Goal: Task Accomplishment & Management: Use online tool/utility

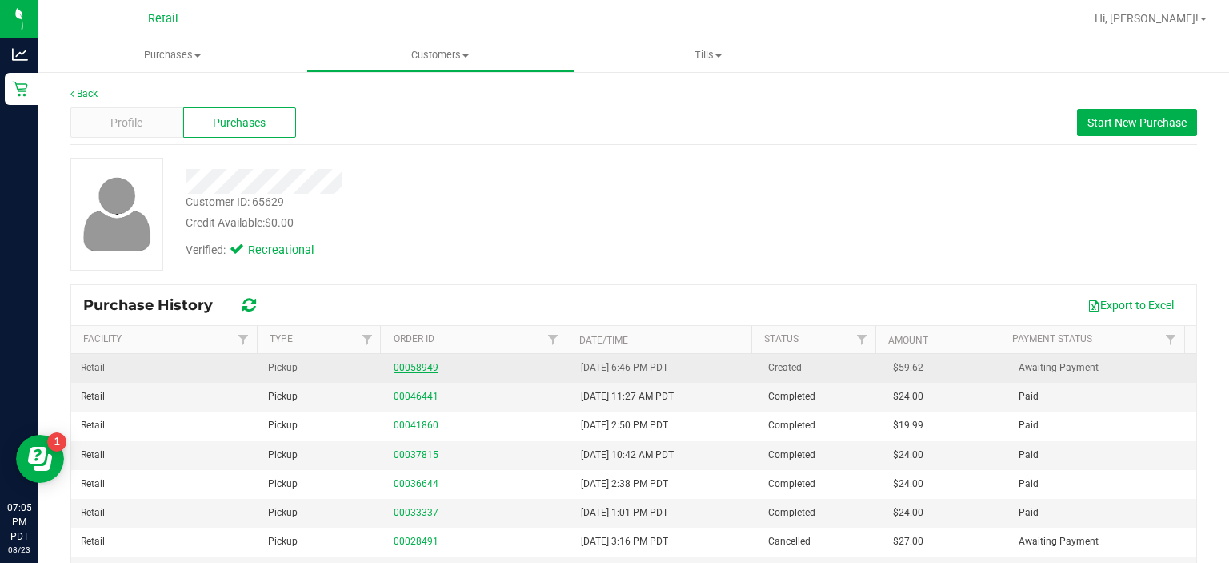
click at [409, 367] on link "00058949" at bounding box center [416, 367] width 45 height 11
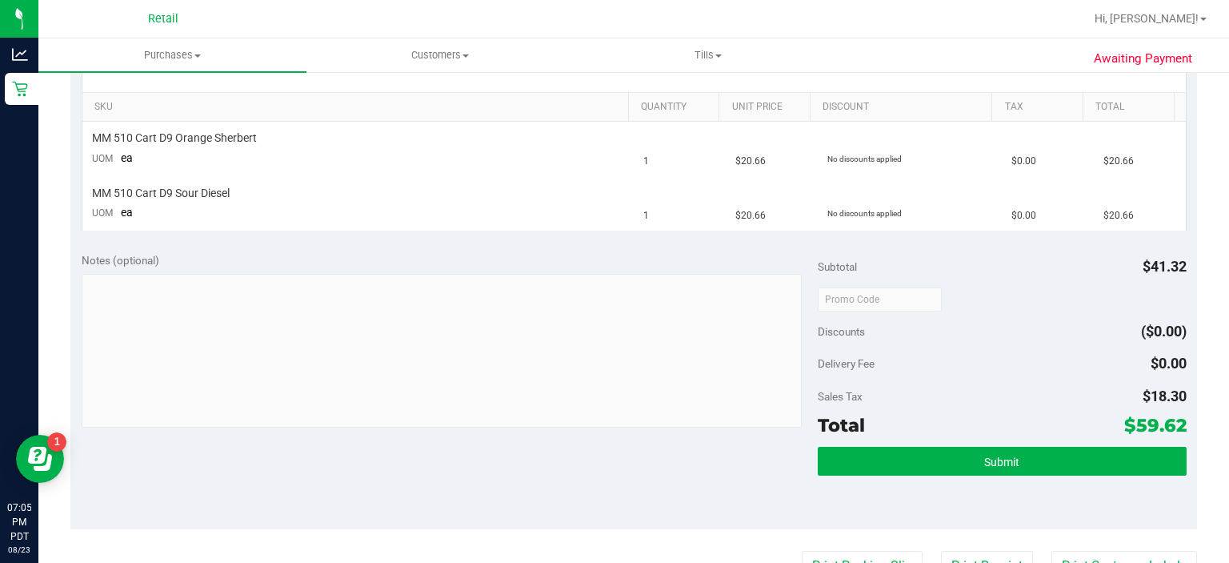
scroll to position [397, 0]
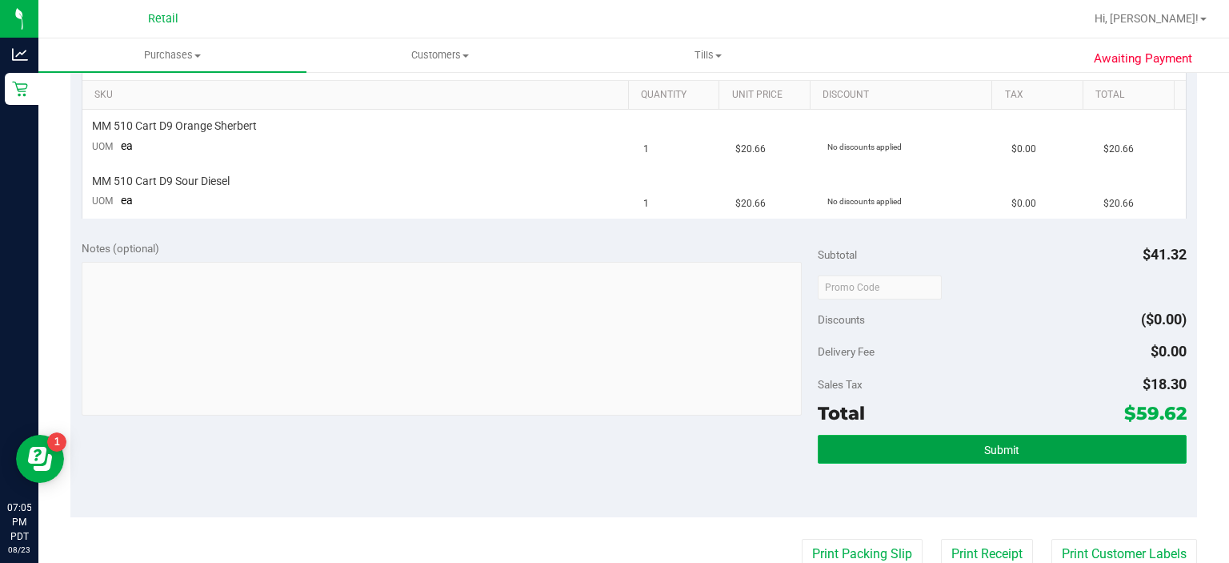
click at [1109, 454] on button "Submit" at bounding box center [1002, 448] width 368 height 29
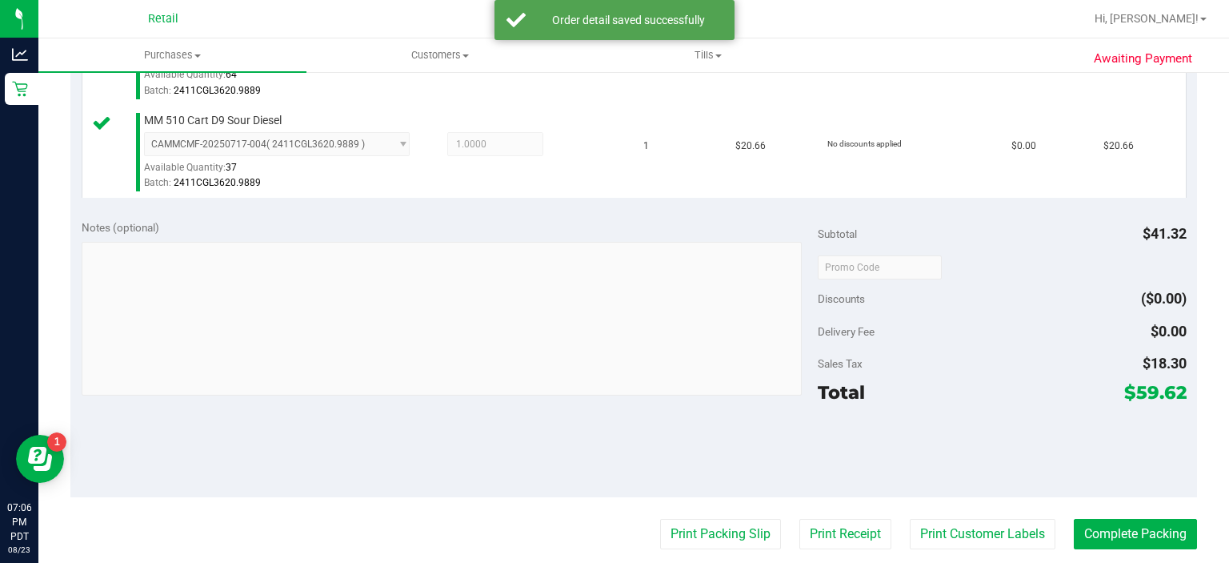
scroll to position [517, 0]
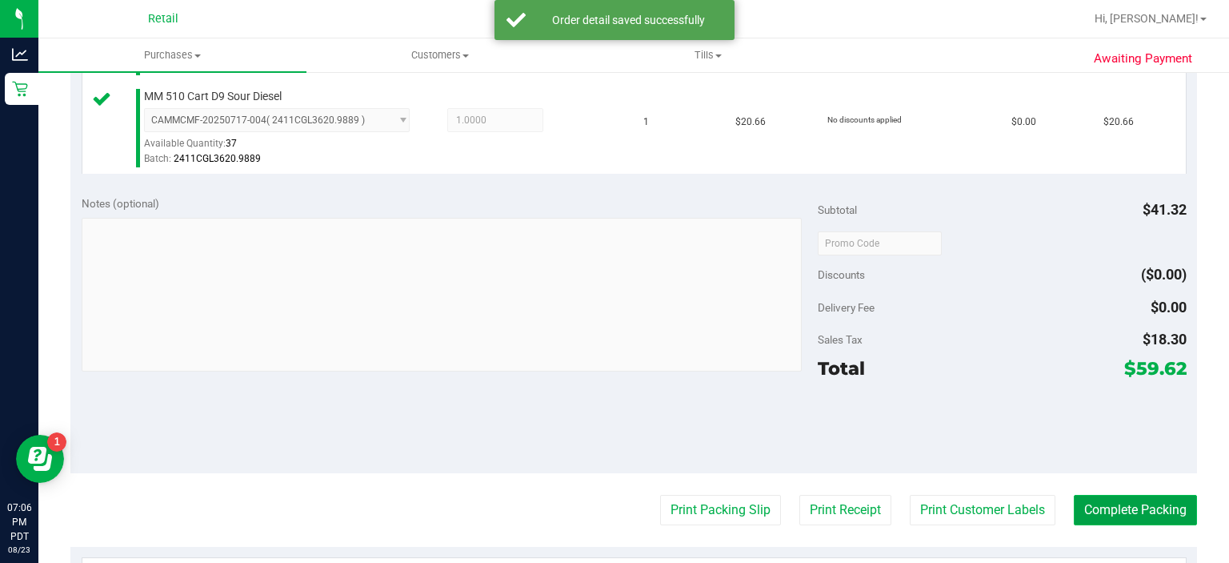
click at [1127, 496] on button "Complete Packing" at bounding box center [1135, 510] width 123 height 30
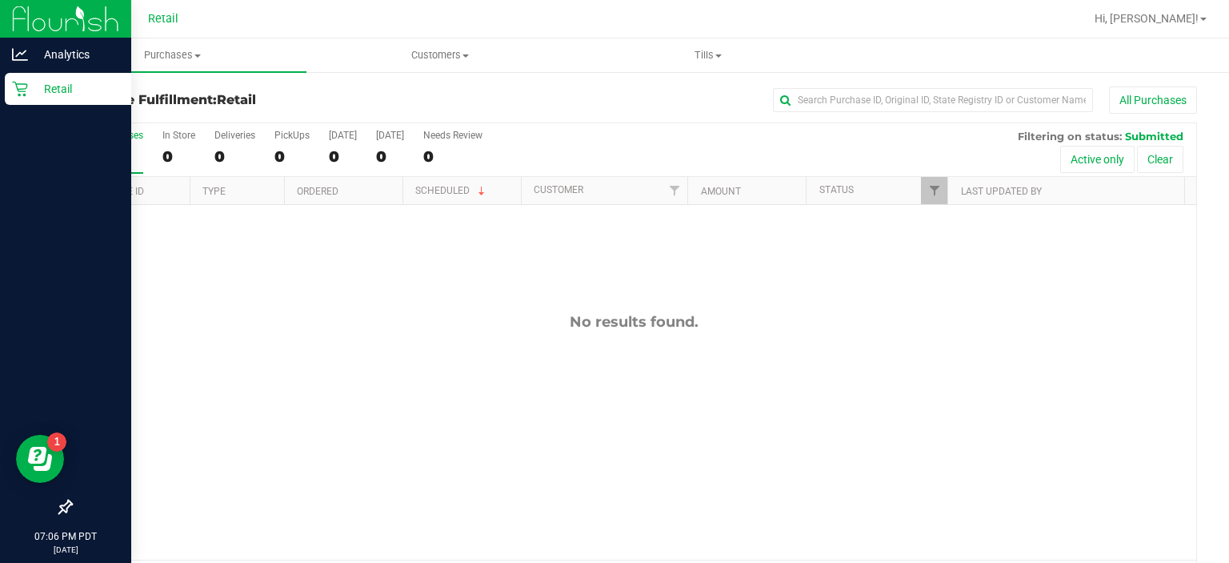
click at [29, 99] on div "Retail" at bounding box center [68, 89] width 126 height 32
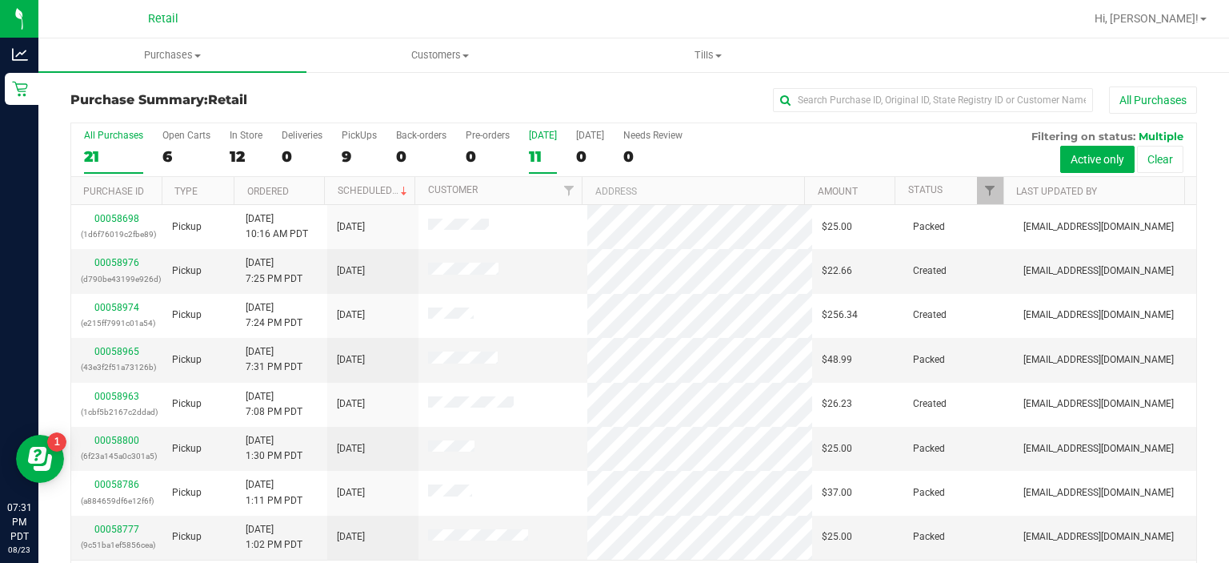
click at [551, 143] on label "[DATE] 11" at bounding box center [543, 152] width 28 height 44
click at [0, 0] on input "[DATE] 11" at bounding box center [0, 0] width 0 height 0
click at [683, 58] on span "Tills" at bounding box center [708, 55] width 266 height 14
click at [639, 96] on span "Manage tills" at bounding box center [629, 97] width 108 height 14
